Goal: Task Accomplishment & Management: Use online tool/utility

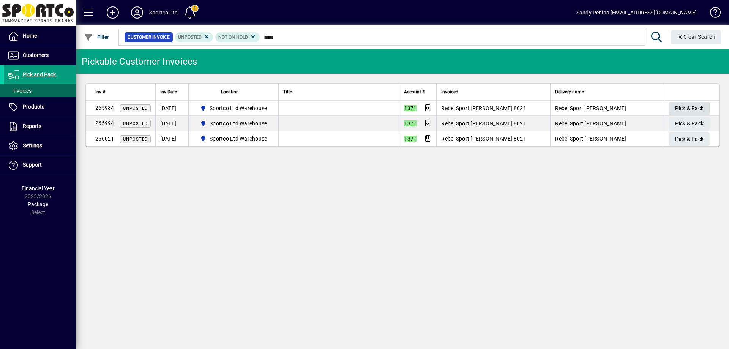
type input "****"
click at [680, 109] on span "Pick & Pack" at bounding box center [689, 108] width 28 height 13
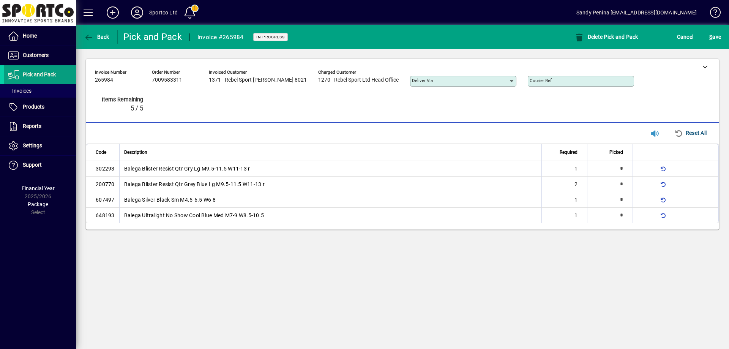
type input "*"
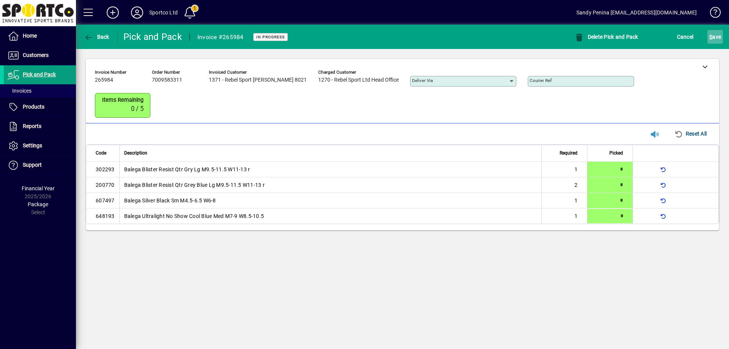
click at [715, 34] on span "S ave" at bounding box center [716, 37] width 12 height 12
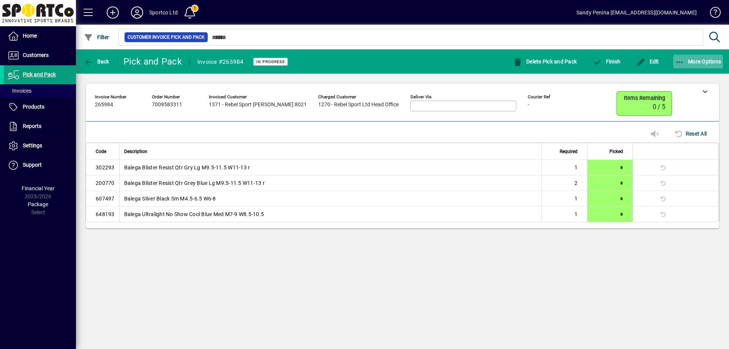
click at [683, 68] on span "button" at bounding box center [699, 61] width 50 height 18
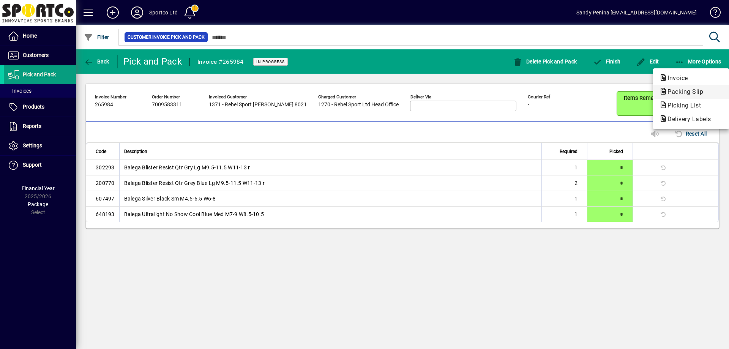
click at [677, 92] on span "Packing Slip" at bounding box center [684, 91] width 48 height 7
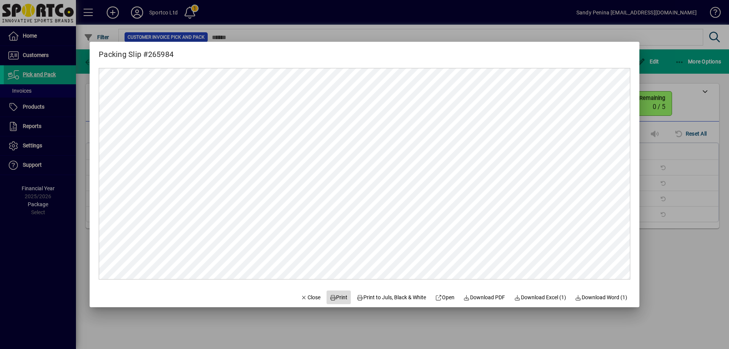
click at [329, 292] on span at bounding box center [339, 297] width 24 height 18
click at [311, 295] on span "Close" at bounding box center [311, 298] width 20 height 8
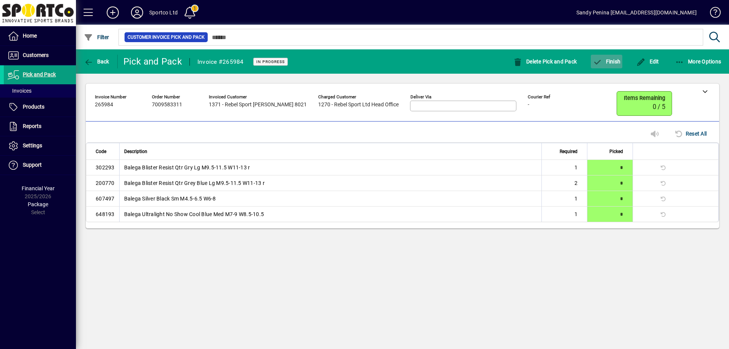
click at [603, 63] on span "Finish" at bounding box center [607, 62] width 28 height 6
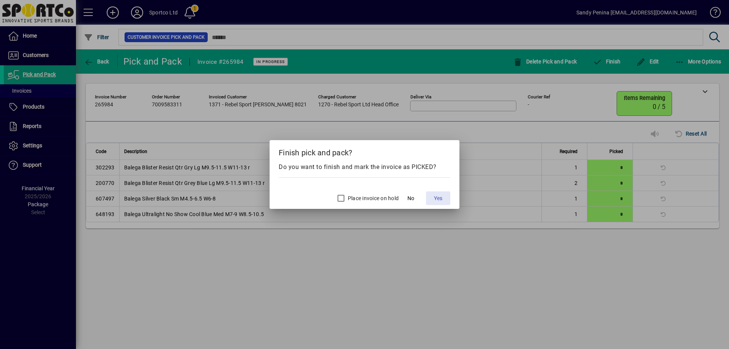
click at [444, 195] on span at bounding box center [438, 198] width 24 height 18
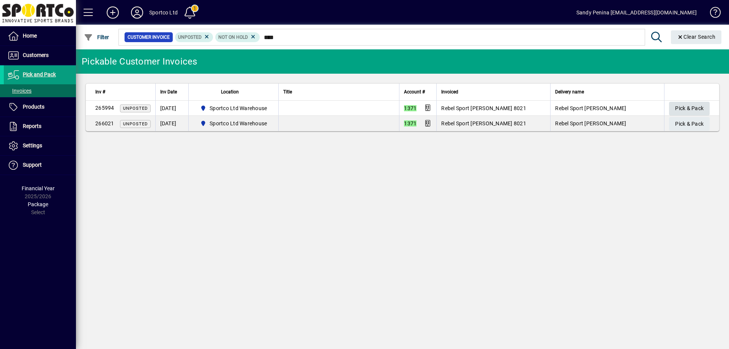
type input "****"
click at [680, 106] on span "Pick & Pack" at bounding box center [689, 108] width 28 height 13
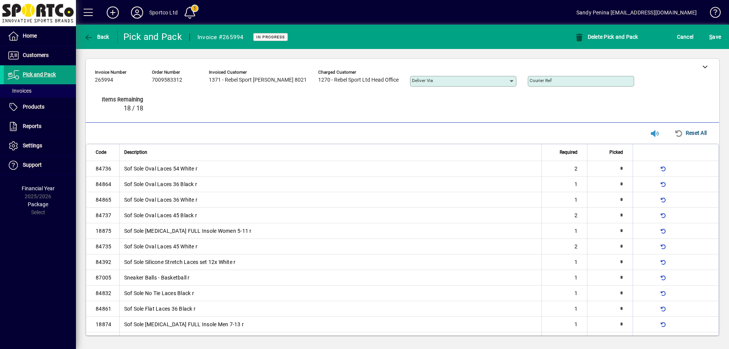
type input "*"
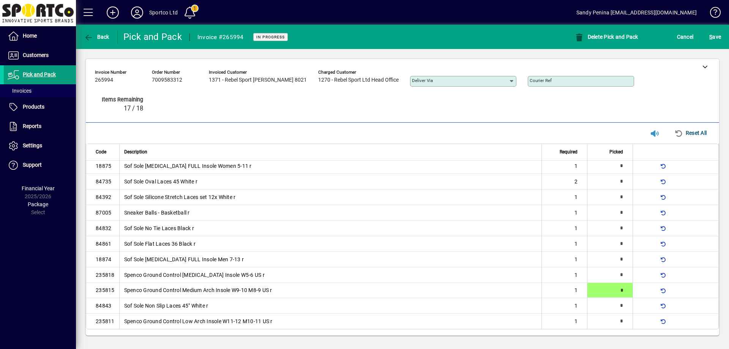
type input "*"
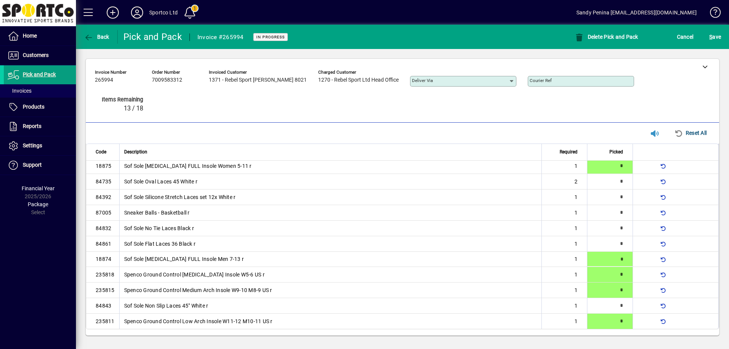
type input "*"
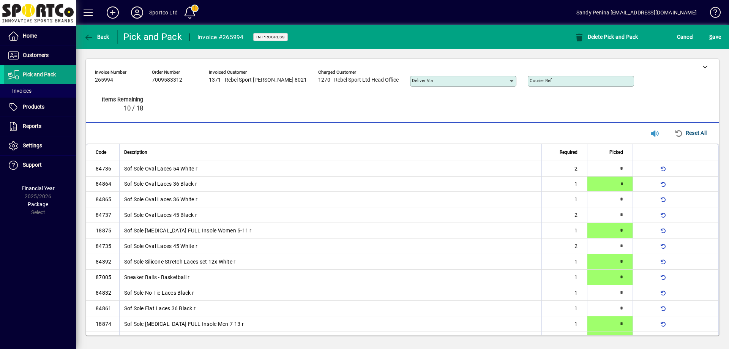
type input "*"
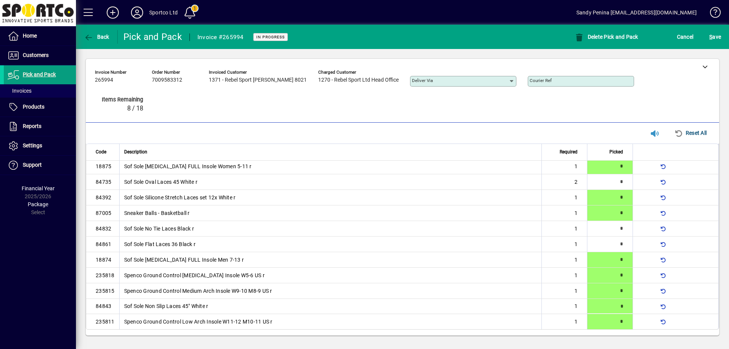
type input "*"
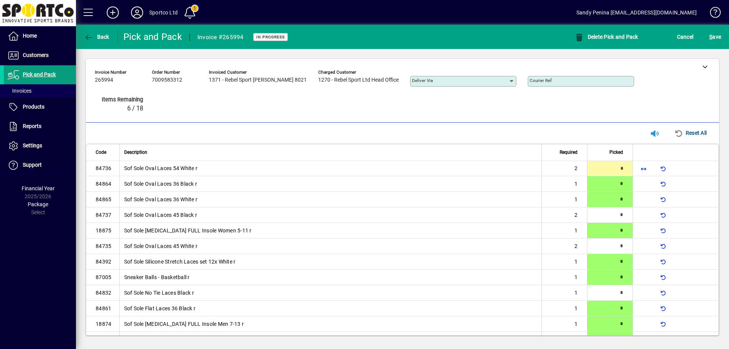
type input "*"
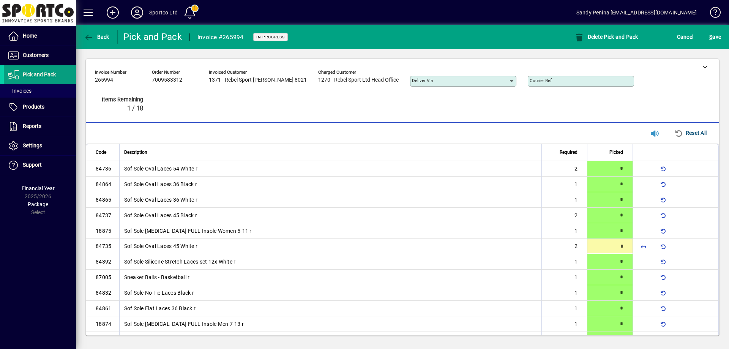
type input "*"
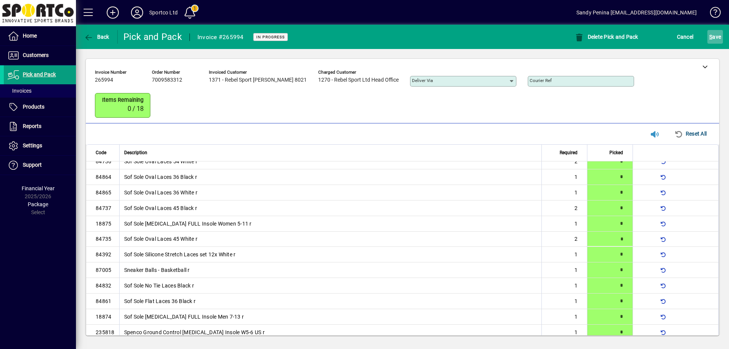
click at [709, 36] on span "submit" at bounding box center [716, 37] width 16 height 18
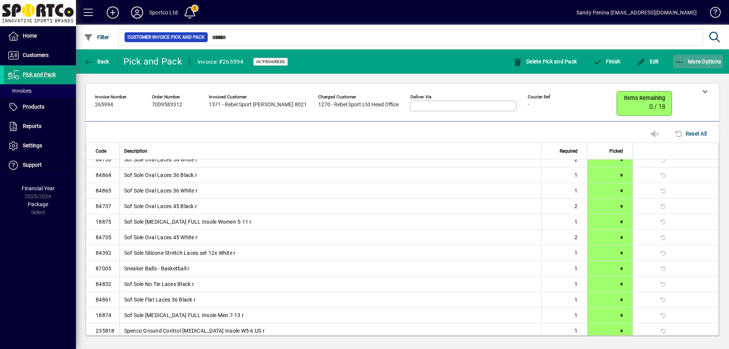
click at [696, 57] on span "button" at bounding box center [699, 61] width 50 height 18
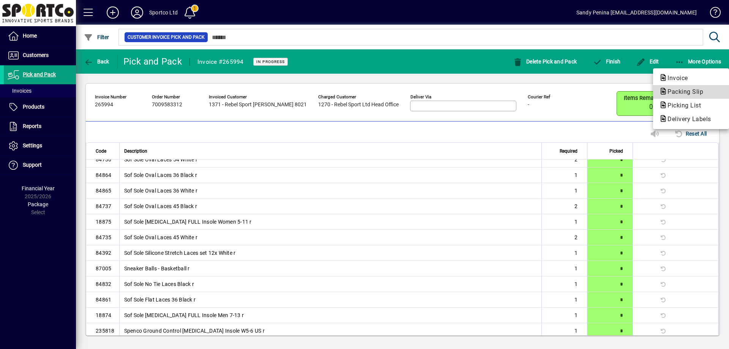
click at [663, 94] on icon "button" at bounding box center [664, 91] width 8 height 7
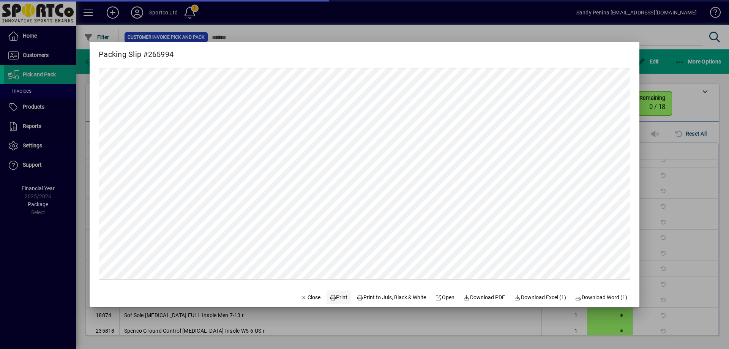
scroll to position [0, 0]
click at [331, 299] on span "Print" at bounding box center [339, 298] width 18 height 8
click at [308, 298] on span "Close" at bounding box center [311, 298] width 20 height 8
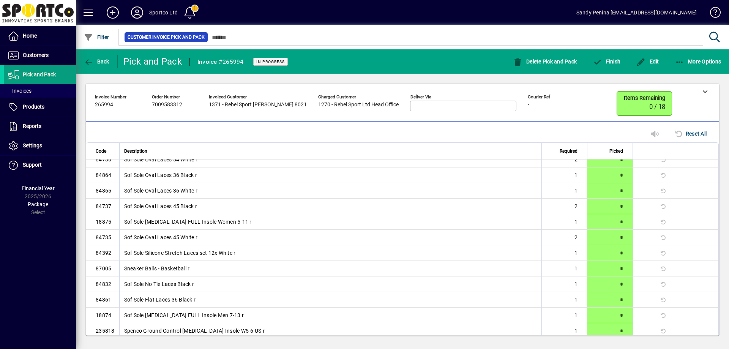
click at [612, 71] on mat-toolbar-row "Back Pick and Pack Invoice #265994 In Progress Delete Pick and Pack Finish Edit…" at bounding box center [402, 61] width 653 height 24
click at [607, 61] on span "Finish" at bounding box center [607, 62] width 28 height 6
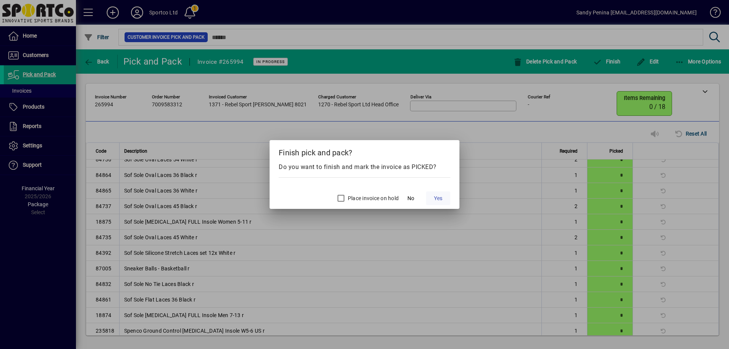
click at [427, 190] on span at bounding box center [438, 198] width 24 height 18
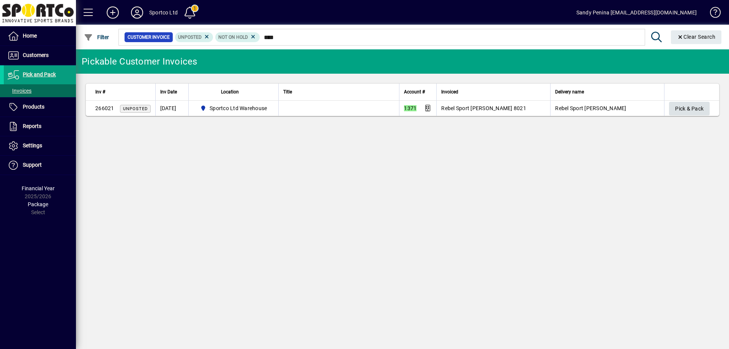
type input "****"
click at [679, 103] on span "Pick & Pack" at bounding box center [689, 109] width 28 height 13
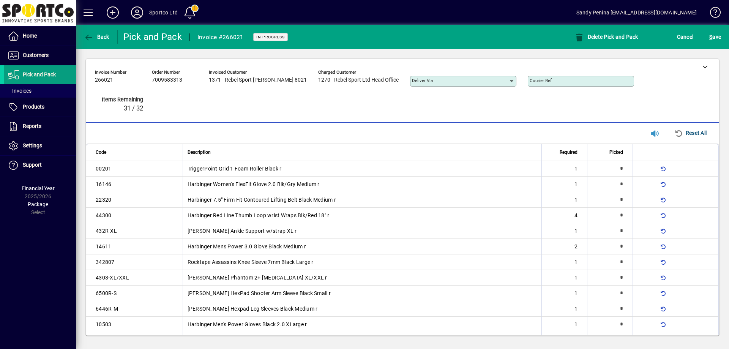
scroll to position [143, 0]
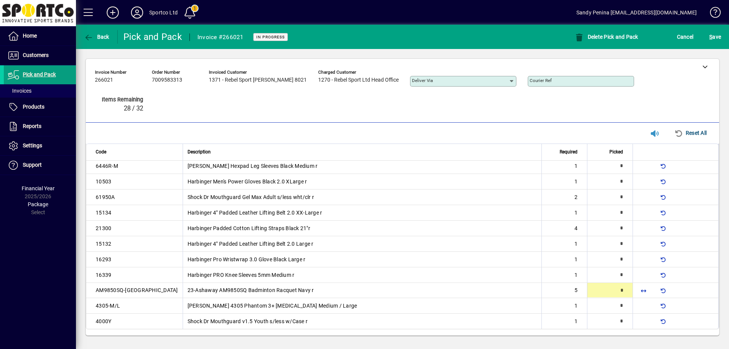
type input "*"
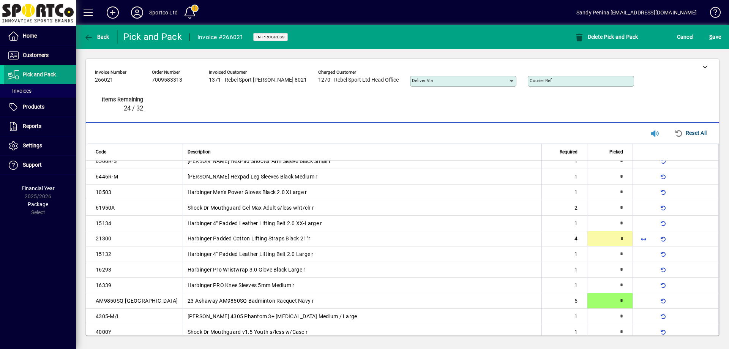
type input "*"
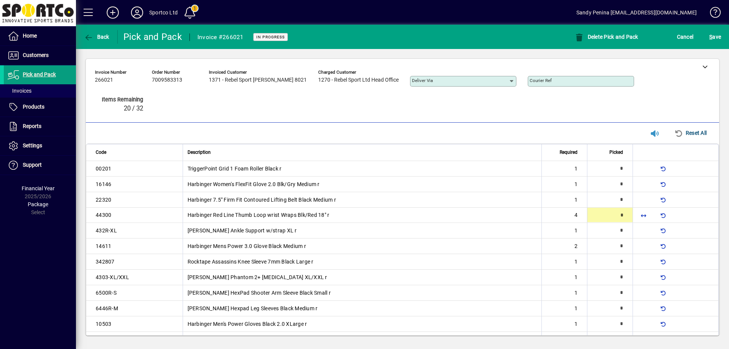
type input "*"
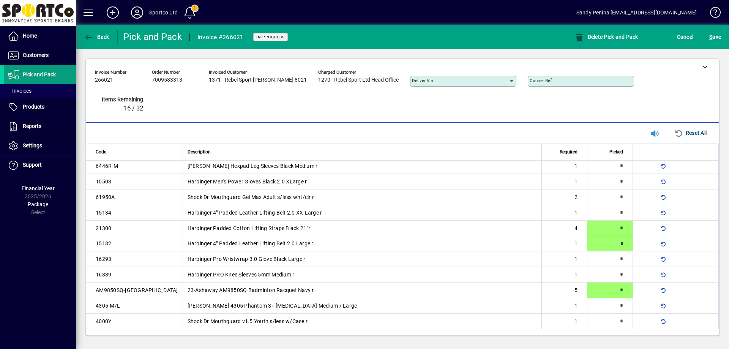
type input "*"
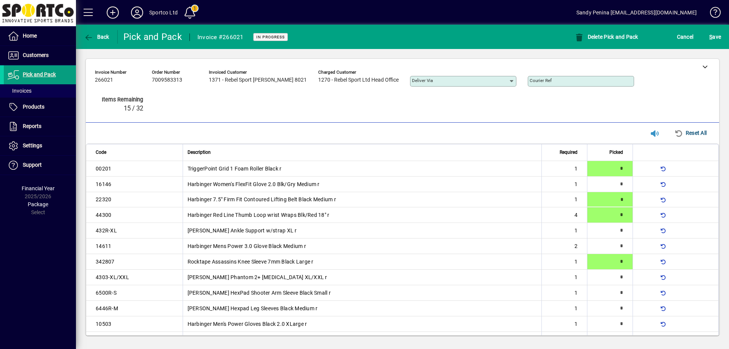
type input "*"
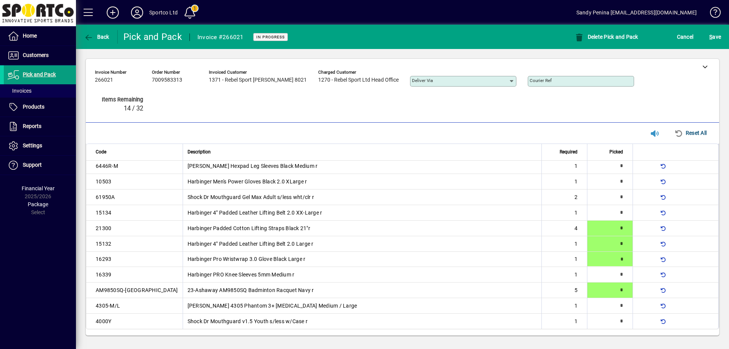
type input "*"
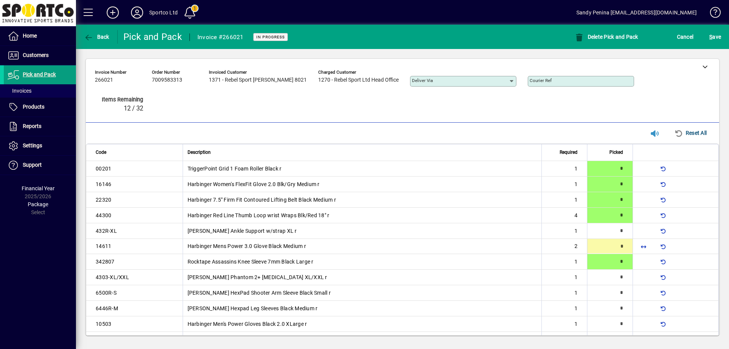
type input "*"
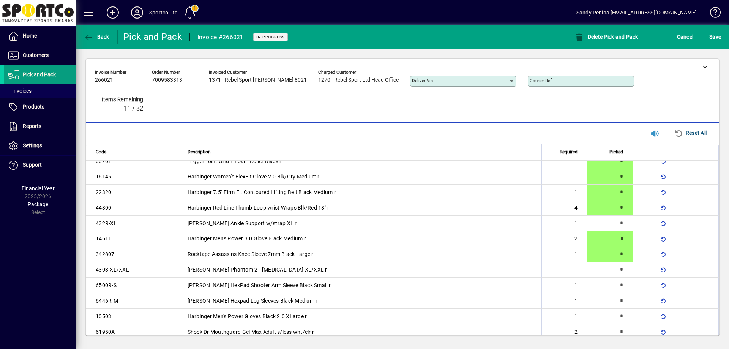
type input "*"
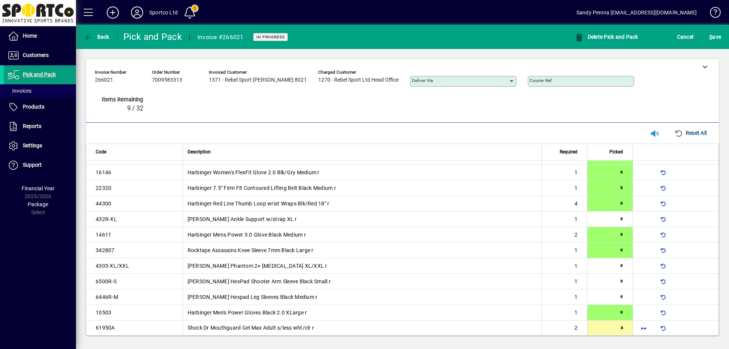
type input "*"
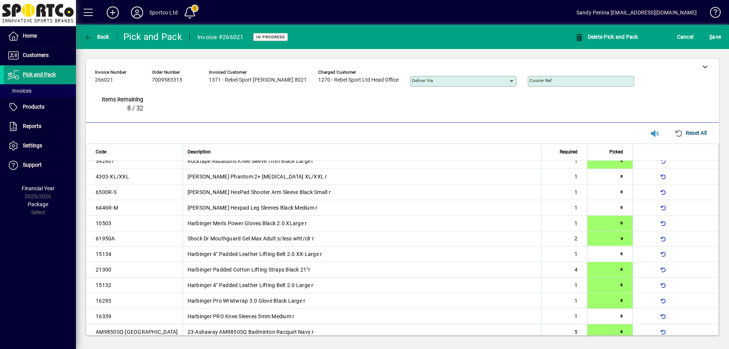
type input "*"
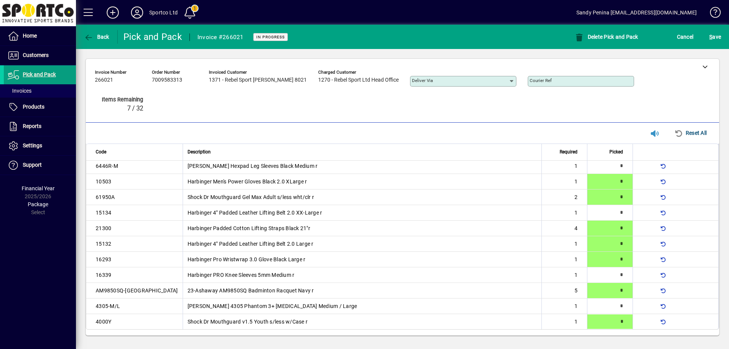
type input "*"
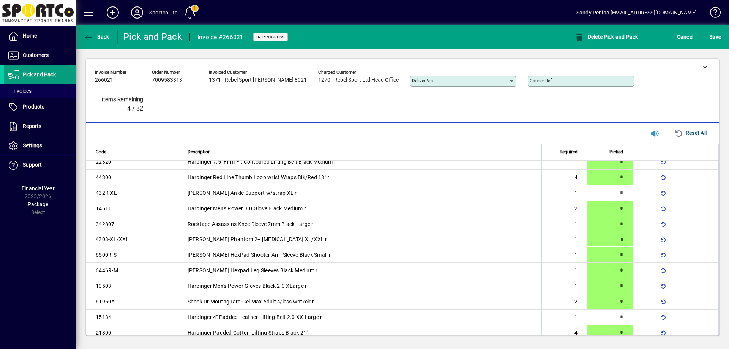
type input "*"
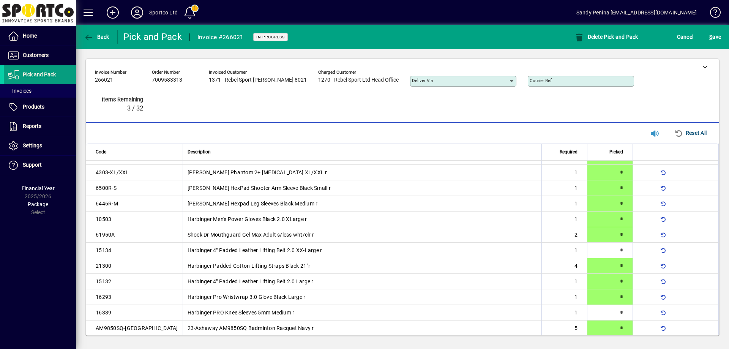
scroll to position [143, 0]
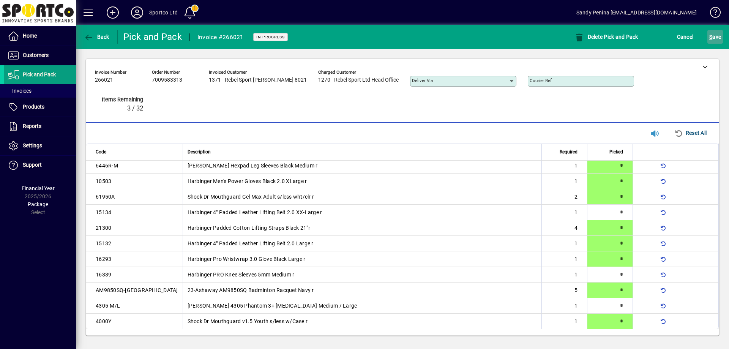
click at [717, 38] on span "S ave" at bounding box center [716, 37] width 12 height 12
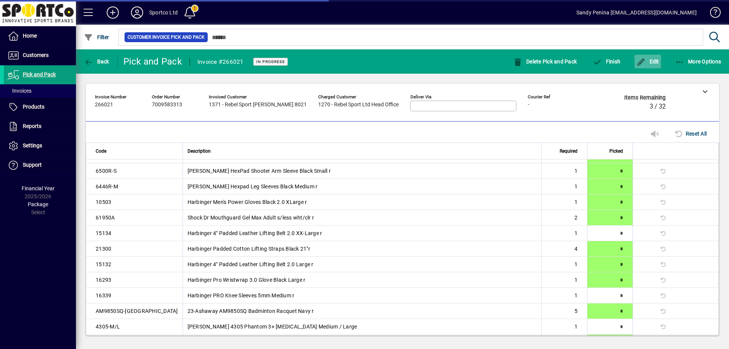
scroll to position [142, 0]
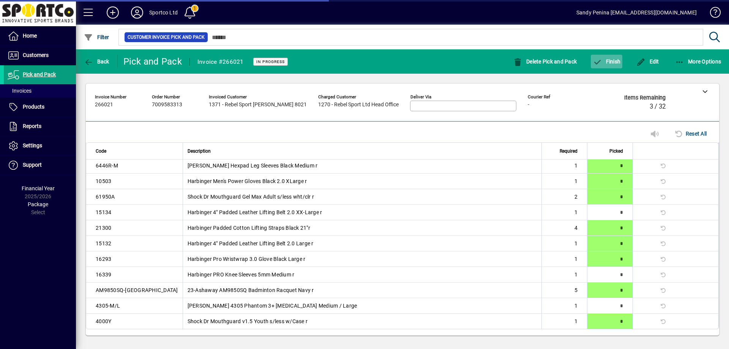
click at [606, 68] on span "button" at bounding box center [607, 61] width 32 height 18
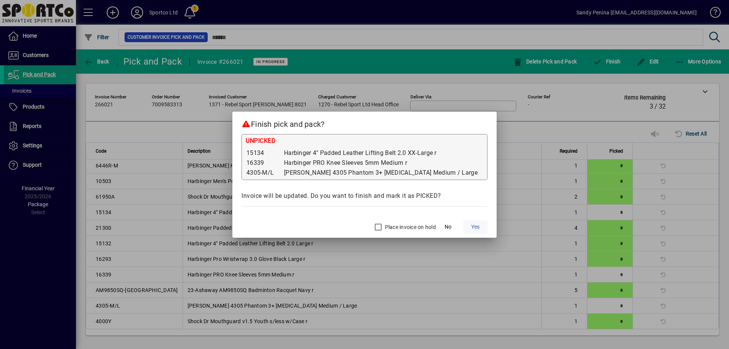
click at [471, 225] on span "Yes" at bounding box center [475, 227] width 8 height 8
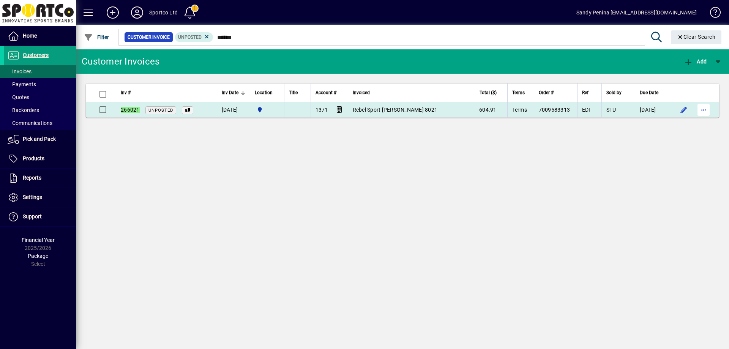
type input "******"
drag, startPoint x: 704, startPoint y: 109, endPoint x: 696, endPoint y: 114, distance: 9.4
click at [702, 111] on span "button" at bounding box center [704, 110] width 18 height 18
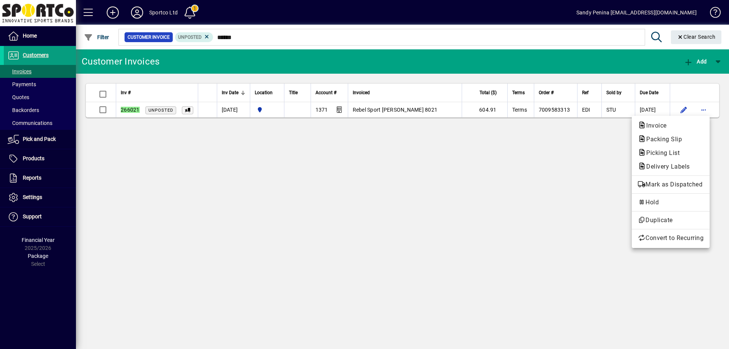
drag, startPoint x: 680, startPoint y: 138, endPoint x: 670, endPoint y: 149, distance: 14.5
click at [680, 139] on span "Packing Slip" at bounding box center [662, 139] width 48 height 7
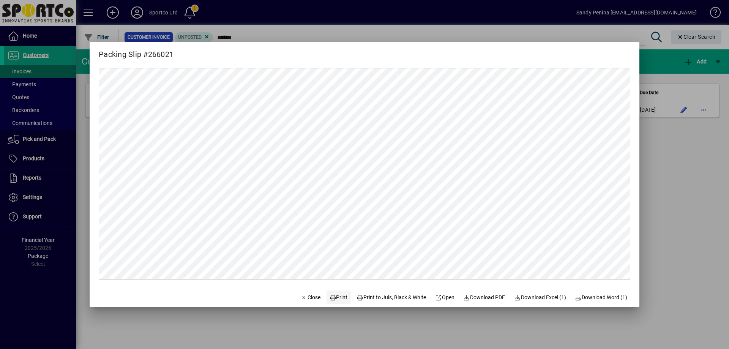
click at [337, 296] on span "Print" at bounding box center [339, 298] width 18 height 8
click at [305, 294] on span "Close" at bounding box center [311, 298] width 20 height 8
